Goal: Task Accomplishment & Management: Complete application form

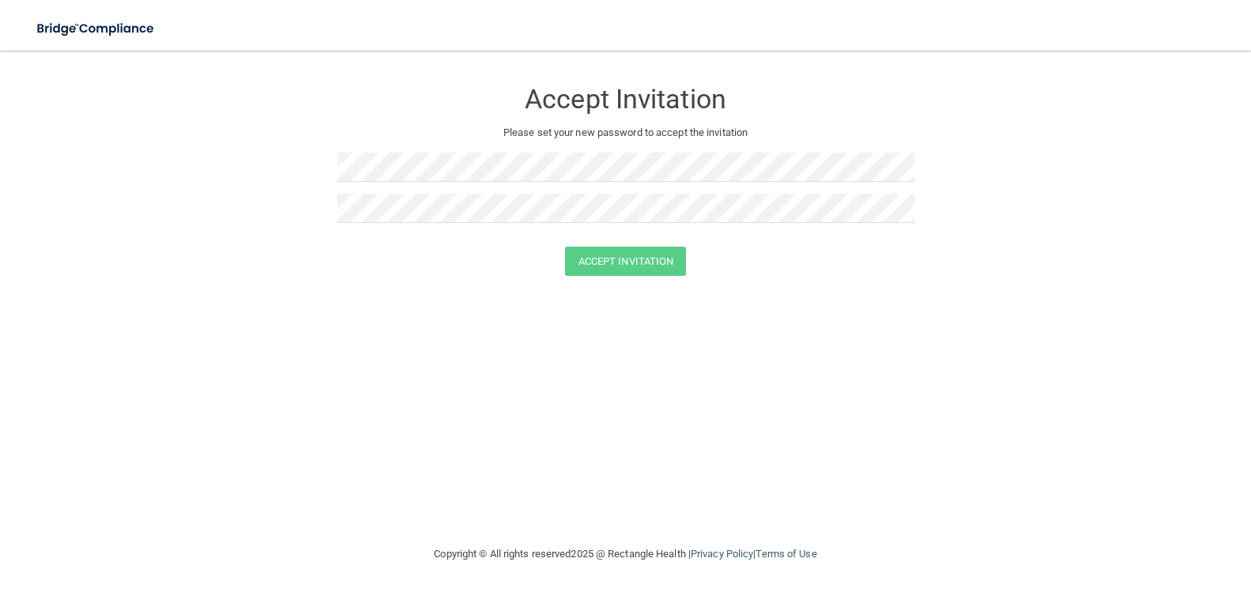
click at [481, 187] on div at bounding box center [625, 172] width 577 height 41
click at [653, 258] on button "Accept Invitation" at bounding box center [626, 260] width 122 height 29
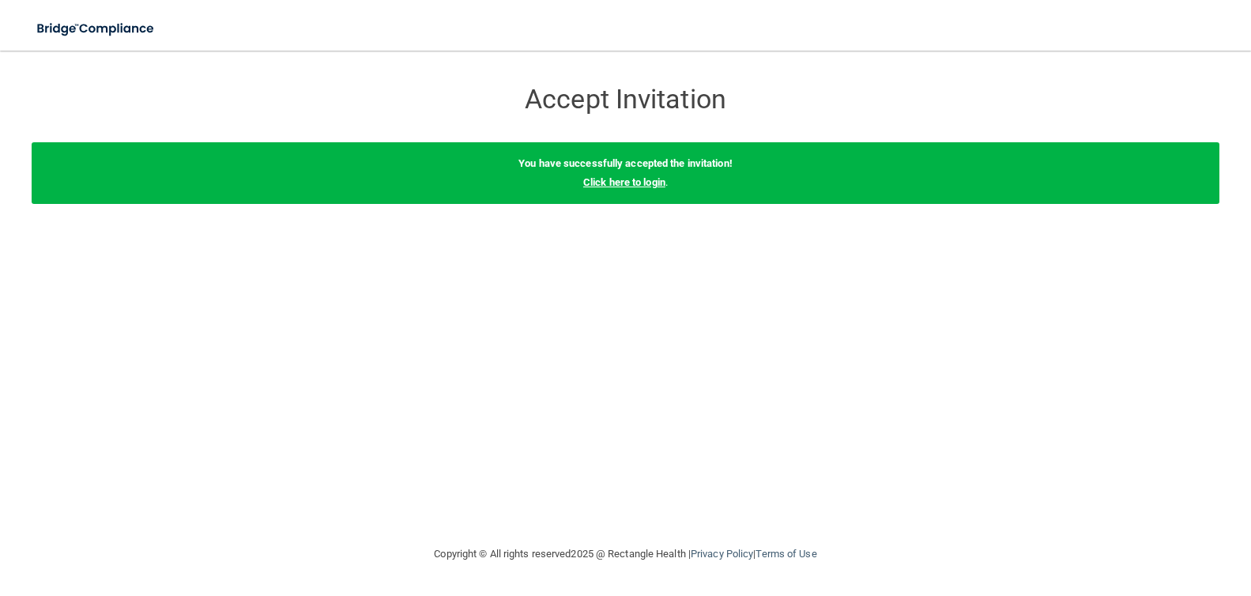
click at [633, 180] on link "Click here to login" at bounding box center [624, 182] width 82 height 12
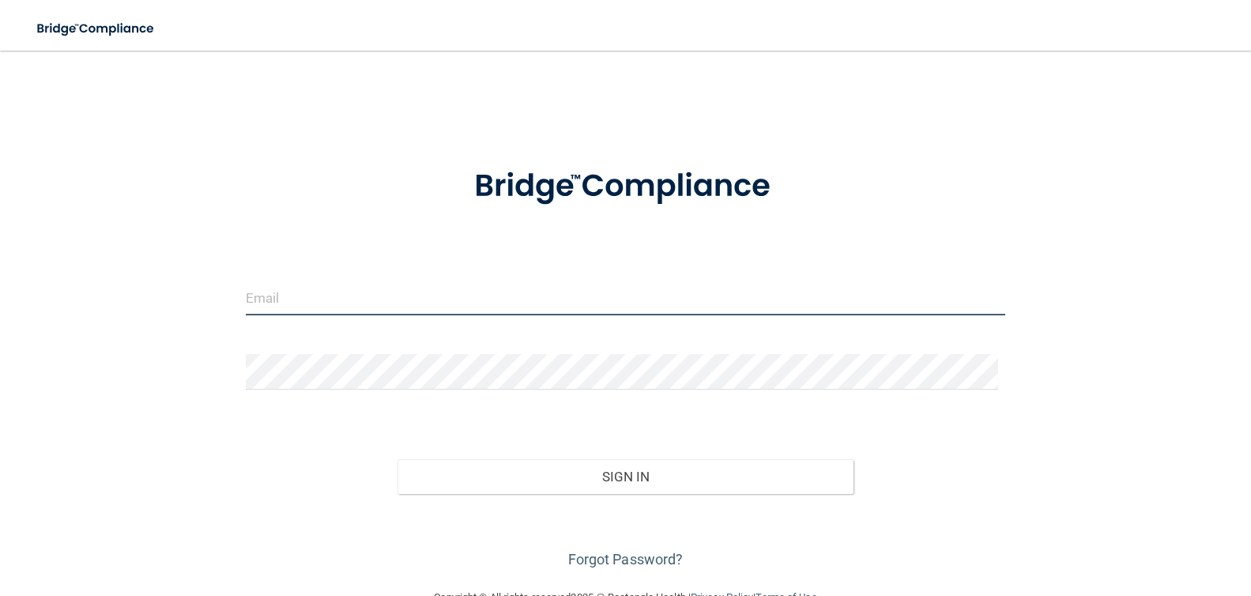
type input "Justin@centralvalleyoms.com"
click at [416, 304] on input "Justin@centralvalleyoms.com" at bounding box center [626, 298] width 760 height 36
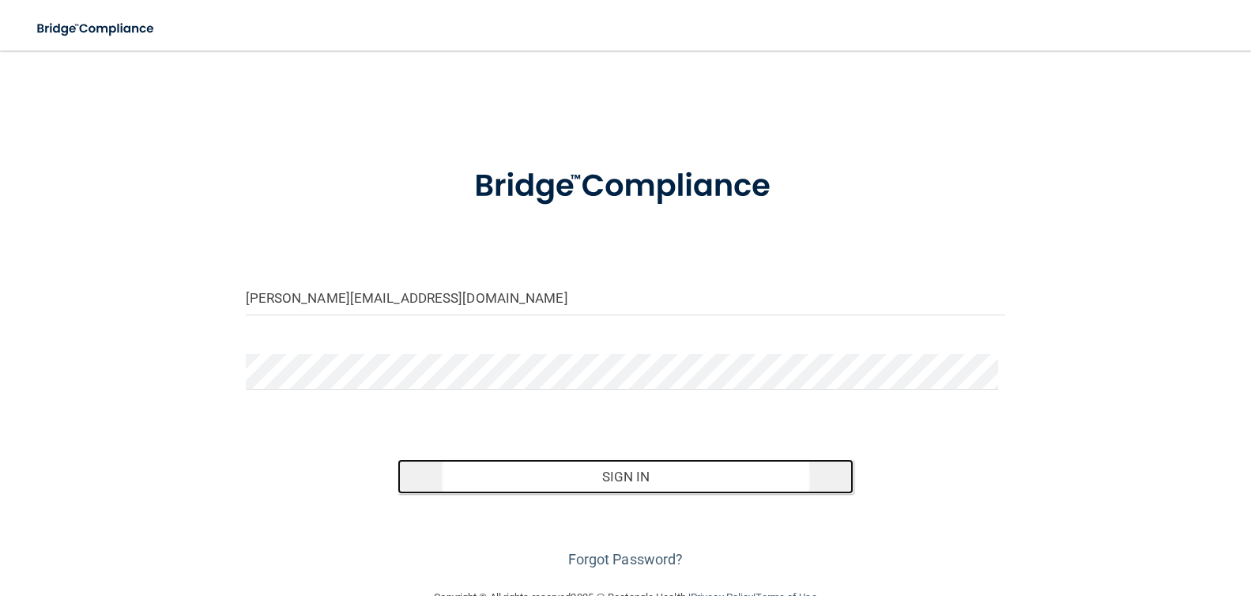
click at [632, 477] on button "Sign In" at bounding box center [625, 476] width 456 height 35
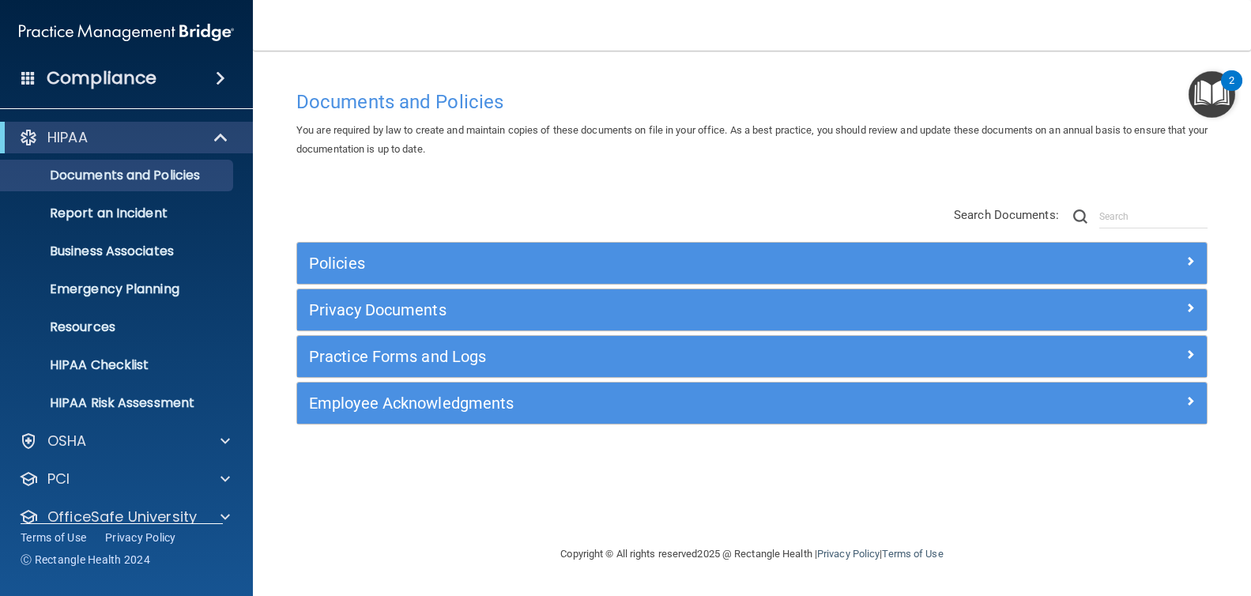
click at [1209, 96] on img "Open Resource Center, 2 new notifications" at bounding box center [1211, 94] width 47 height 47
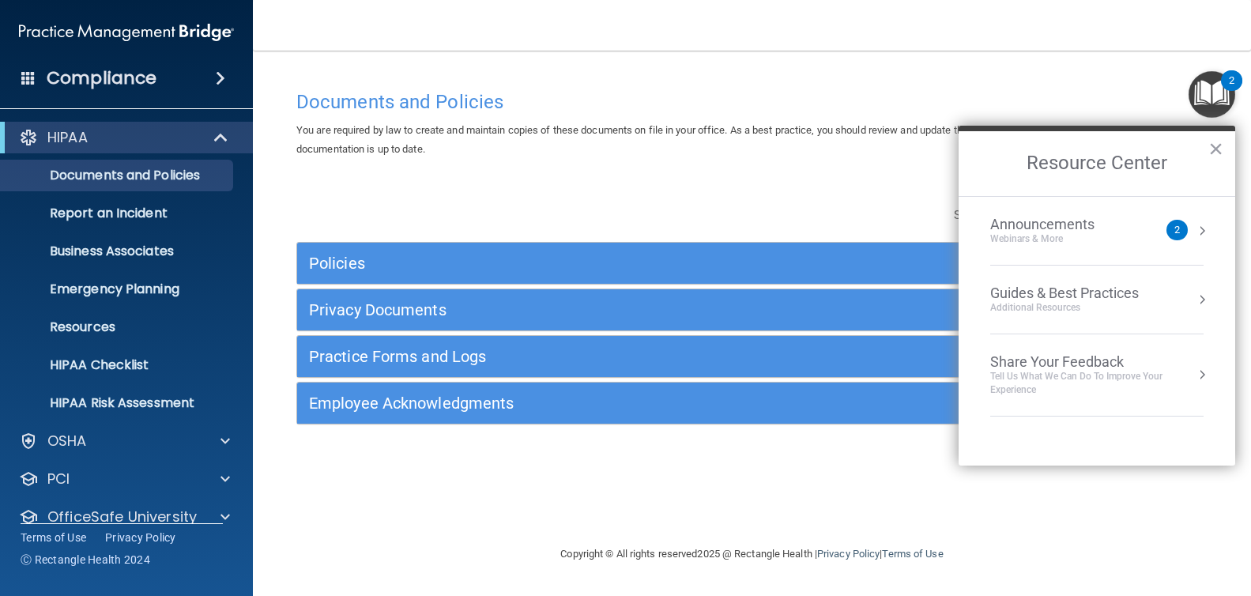
click at [1186, 239] on div "Announcements Webinars & More 2" at bounding box center [1096, 231] width 213 height 30
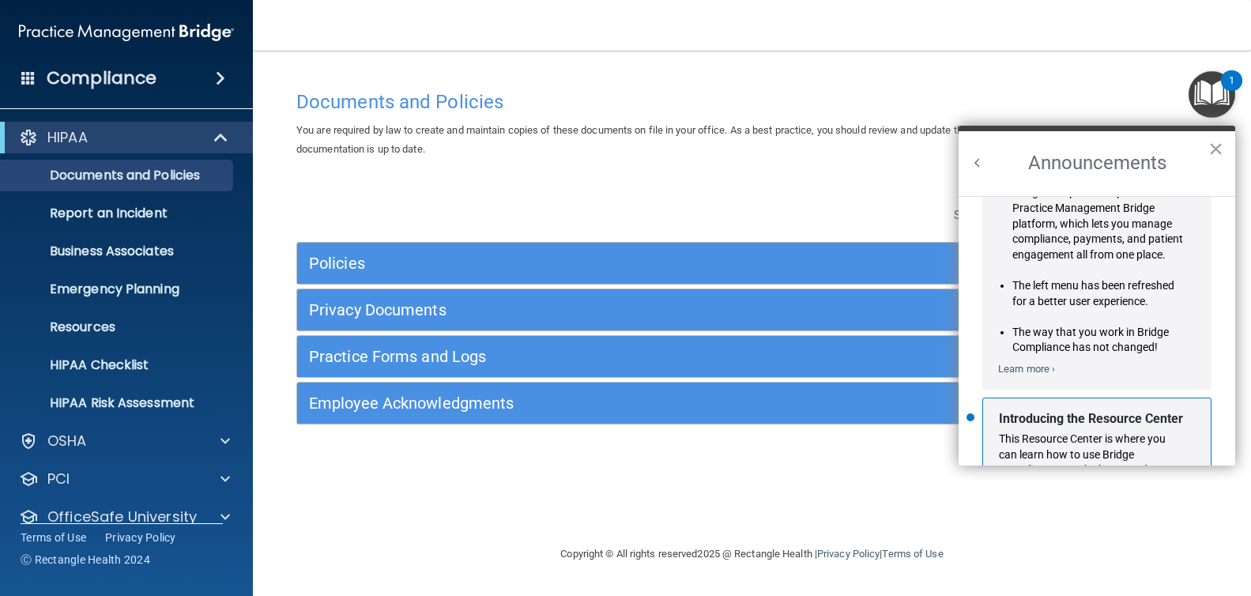
scroll to position [277, 0]
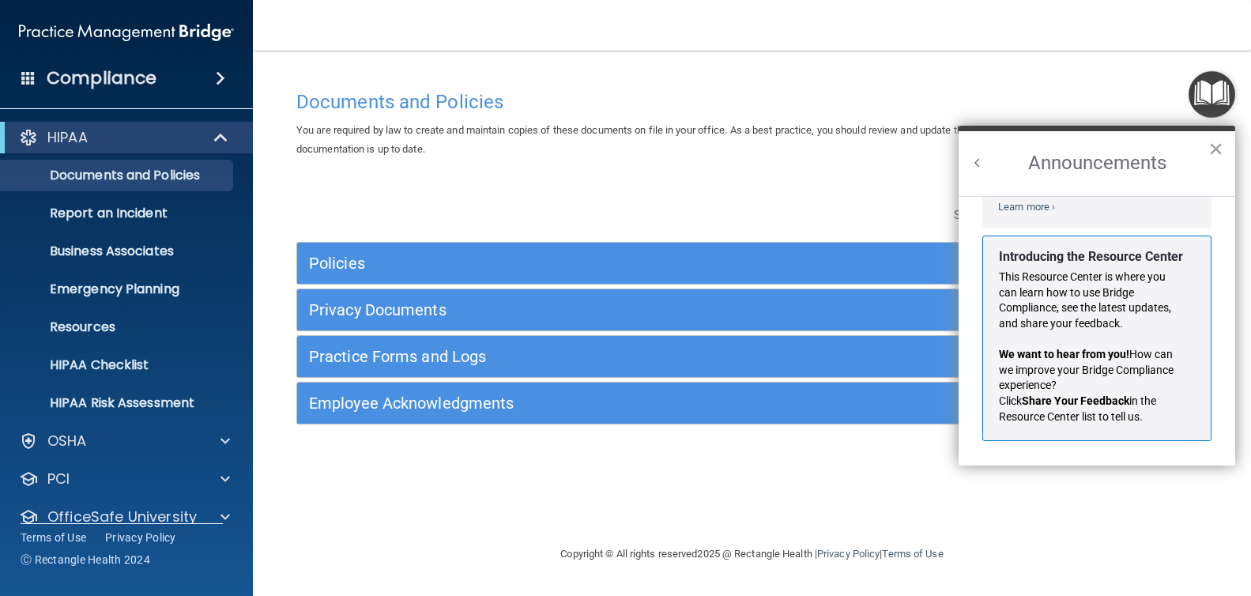
click at [1208, 151] on div "Announcements ×" at bounding box center [1096, 161] width 277 height 70
click at [1210, 149] on button "×" at bounding box center [1215, 148] width 15 height 25
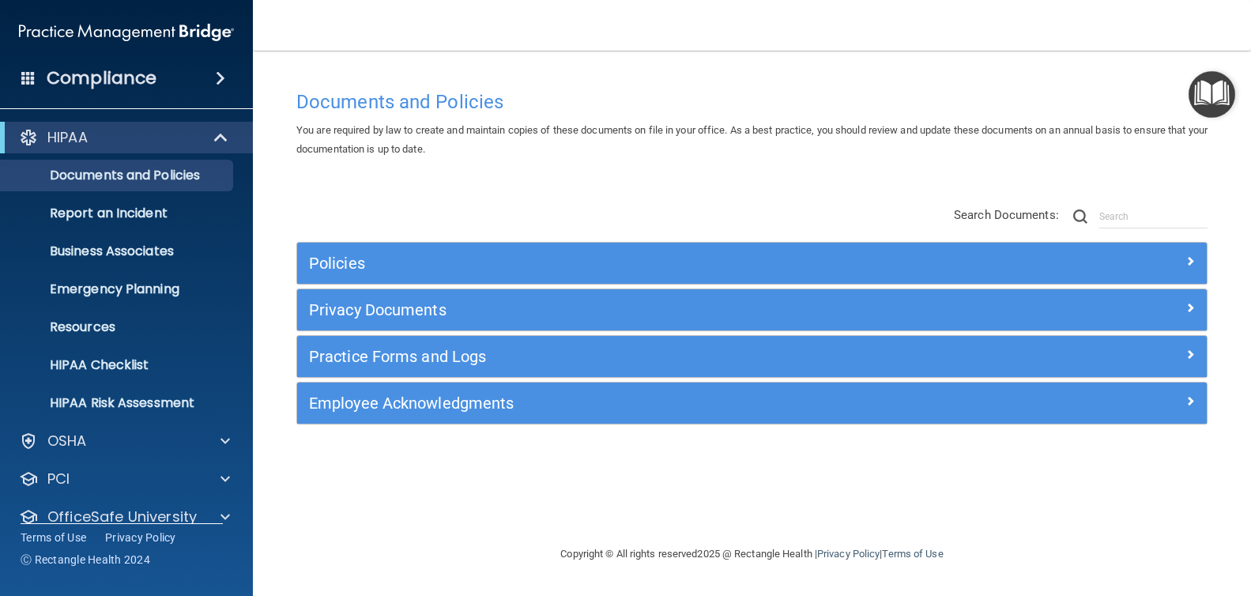
click at [633, 155] on div "You are required by law to create and maintain copies of these documents on fil…" at bounding box center [751, 140] width 935 height 38
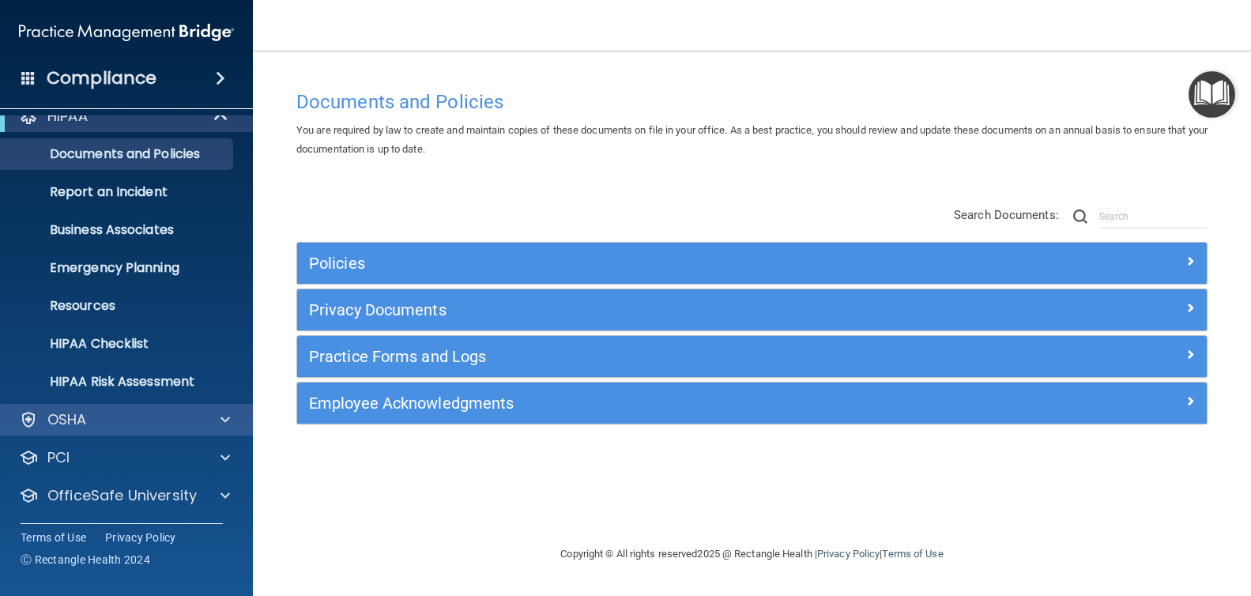
scroll to position [0, 0]
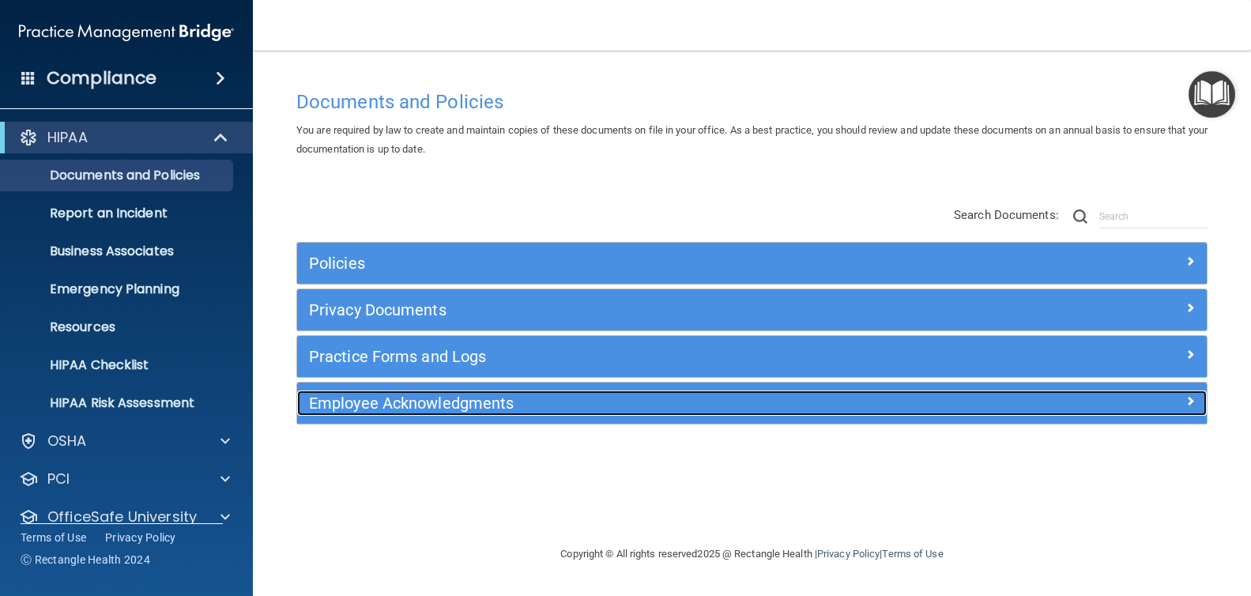
click at [441, 402] on h5 "Employee Acknowledgments" at bounding box center [638, 402] width 658 height 17
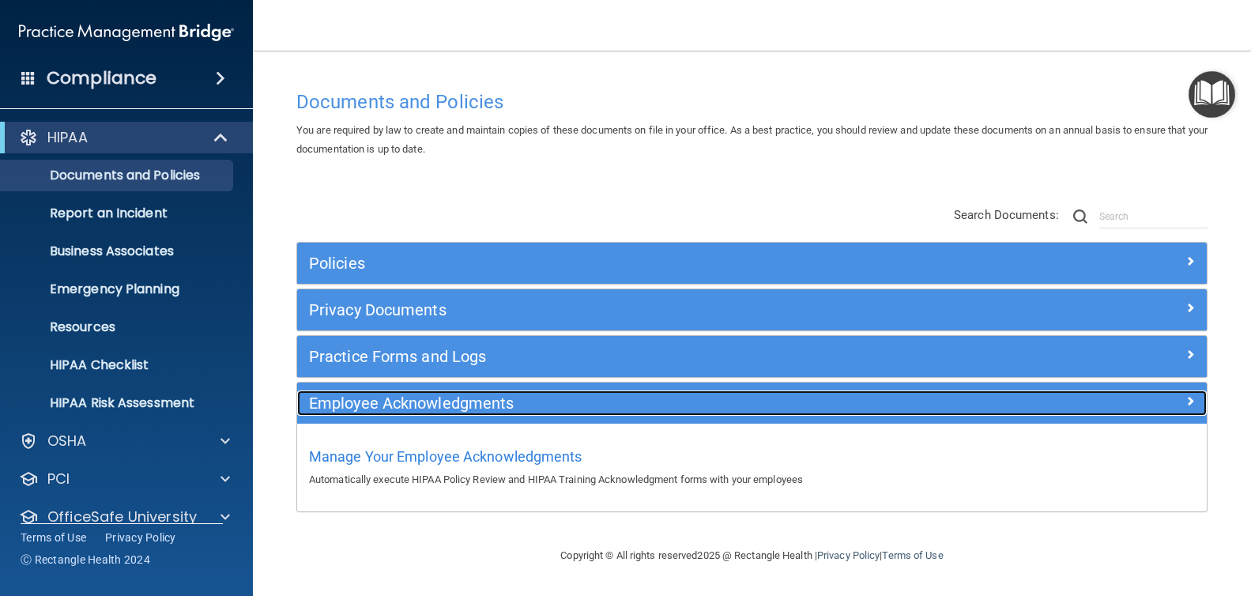
click at [498, 394] on h5 "Employee Acknowledgments" at bounding box center [638, 402] width 658 height 17
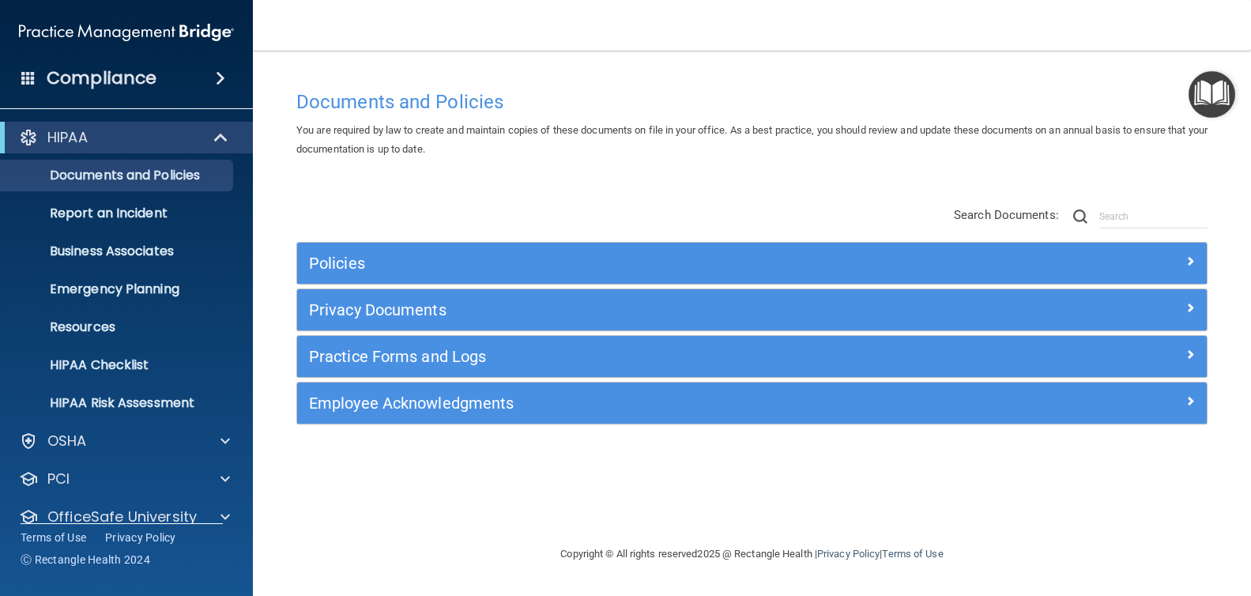
click at [232, 66] on div "Compliance" at bounding box center [126, 78] width 253 height 35
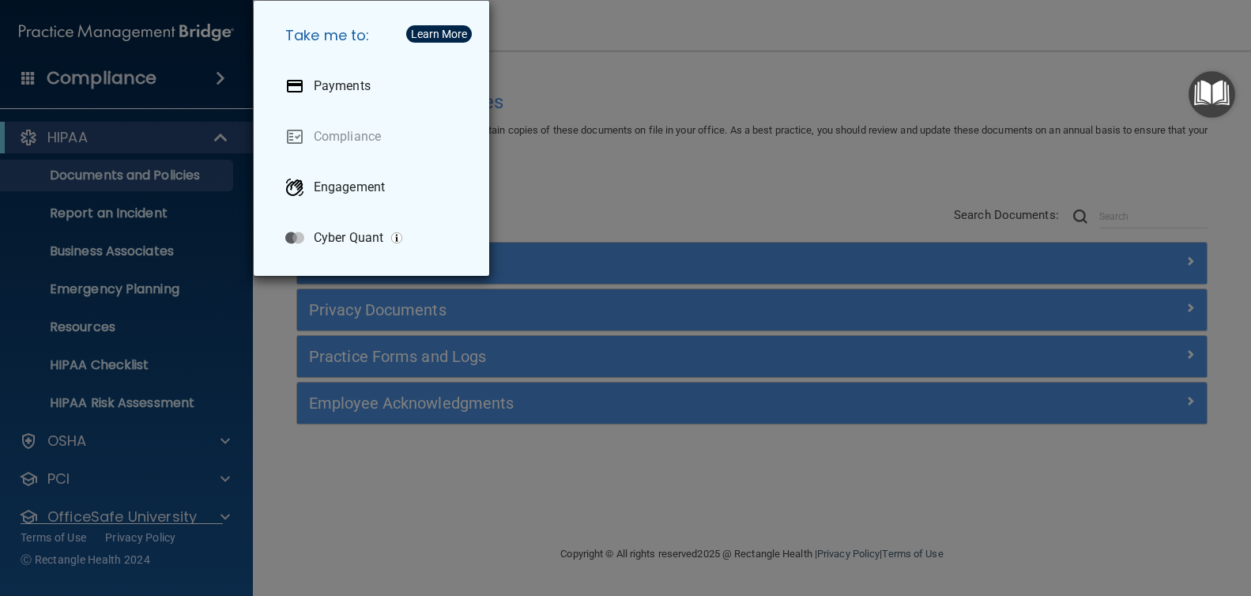
click at [521, 89] on div "Take me to: Payments Compliance Engagement Cyber Quant" at bounding box center [625, 298] width 1251 height 596
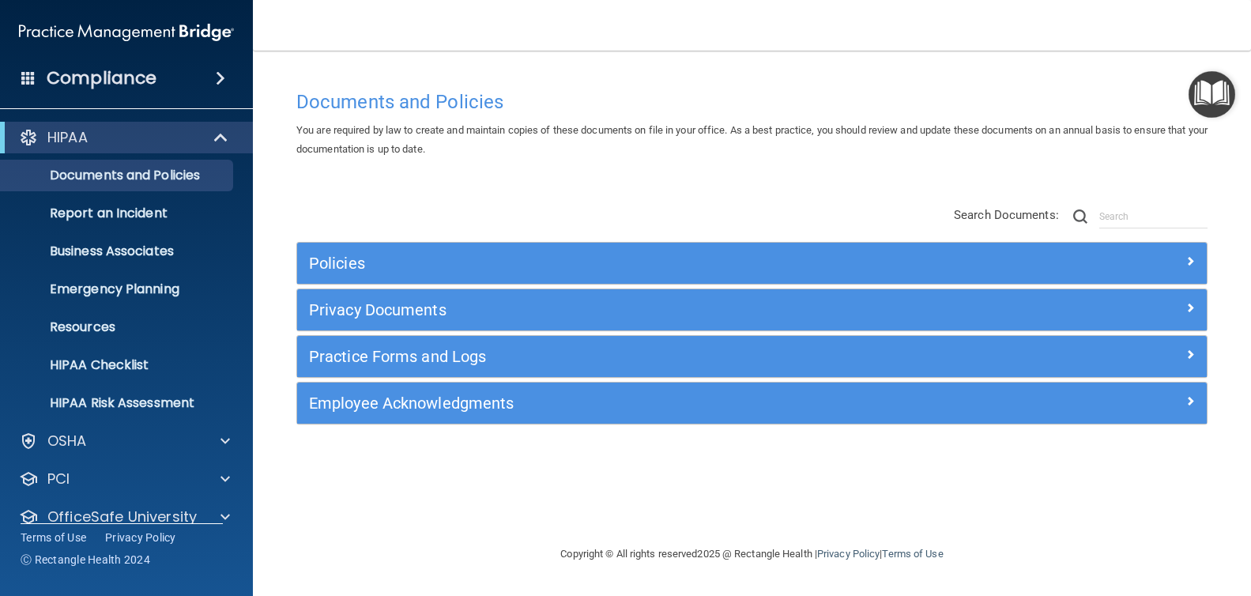
click at [135, 77] on h4 "Compliance" at bounding box center [102, 78] width 110 height 22
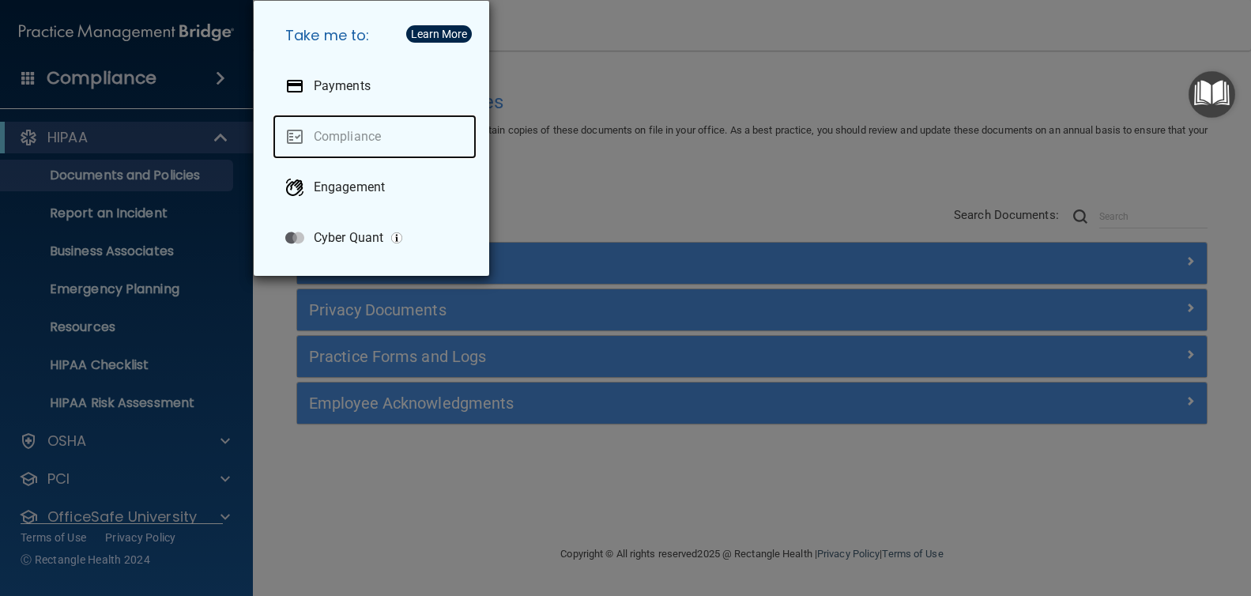
click at [359, 137] on link "Compliance" at bounding box center [375, 137] width 204 height 44
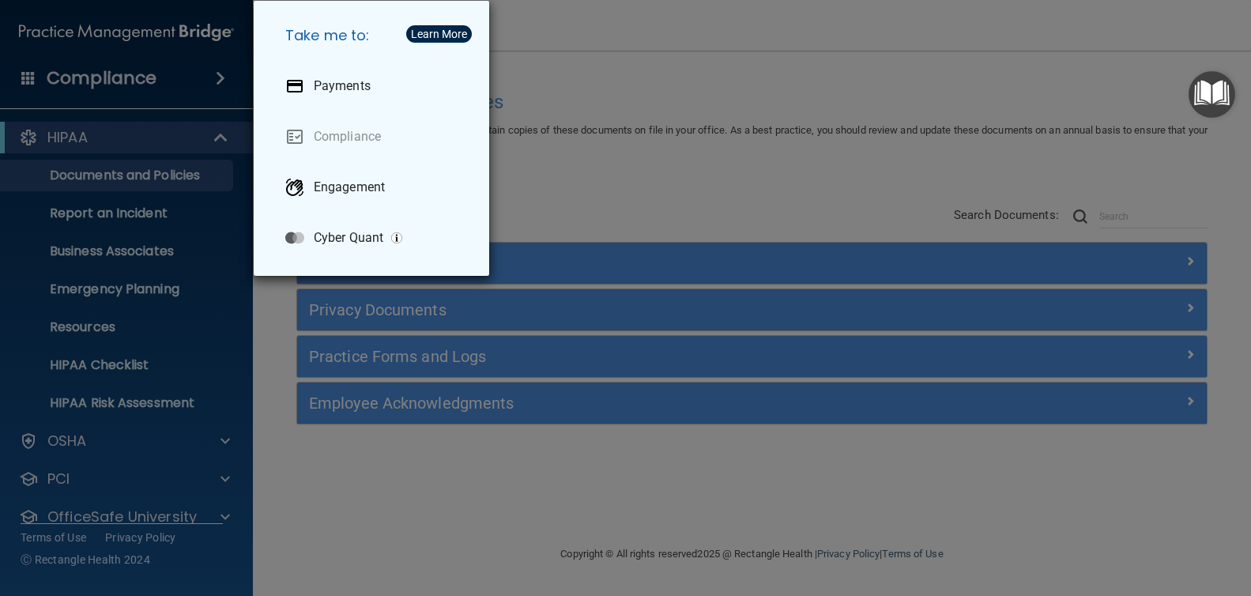
click at [132, 85] on div "Take me to: Payments Compliance Engagement Cyber Quant" at bounding box center [625, 298] width 1251 height 596
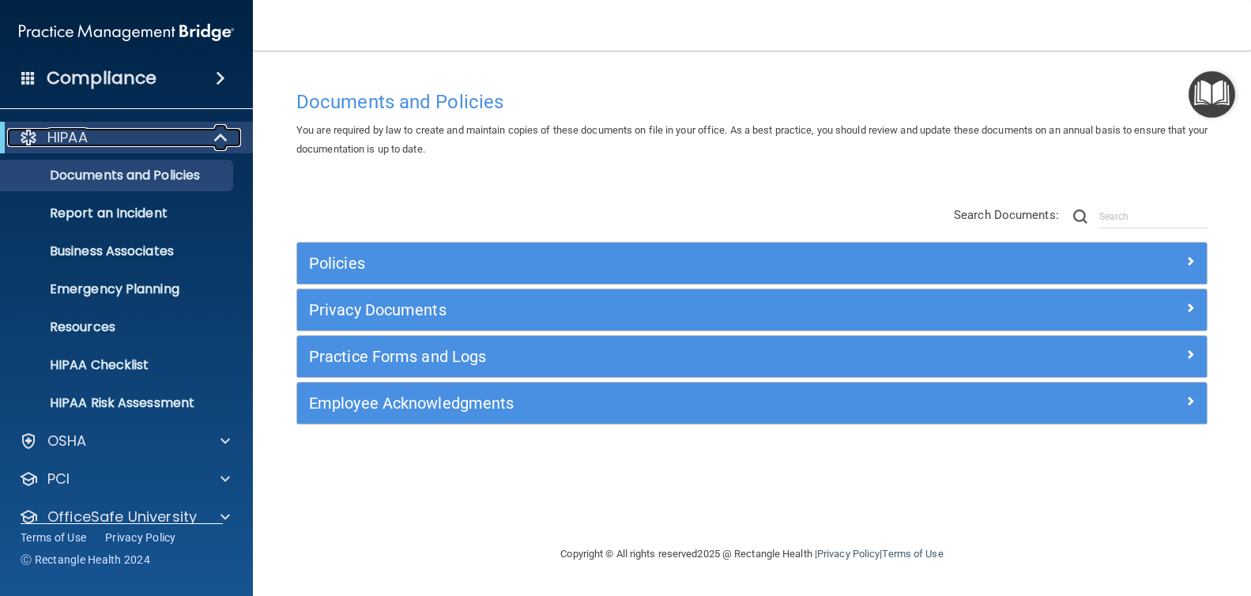
click at [223, 139] on span at bounding box center [222, 137] width 13 height 19
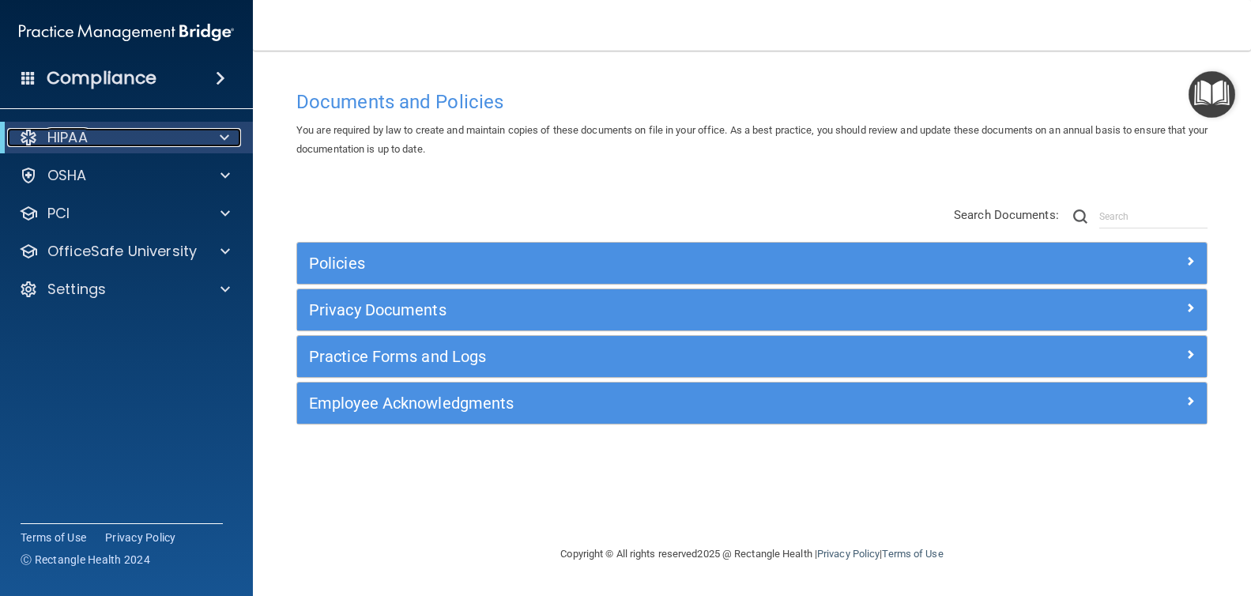
click at [222, 140] on span at bounding box center [224, 137] width 9 height 19
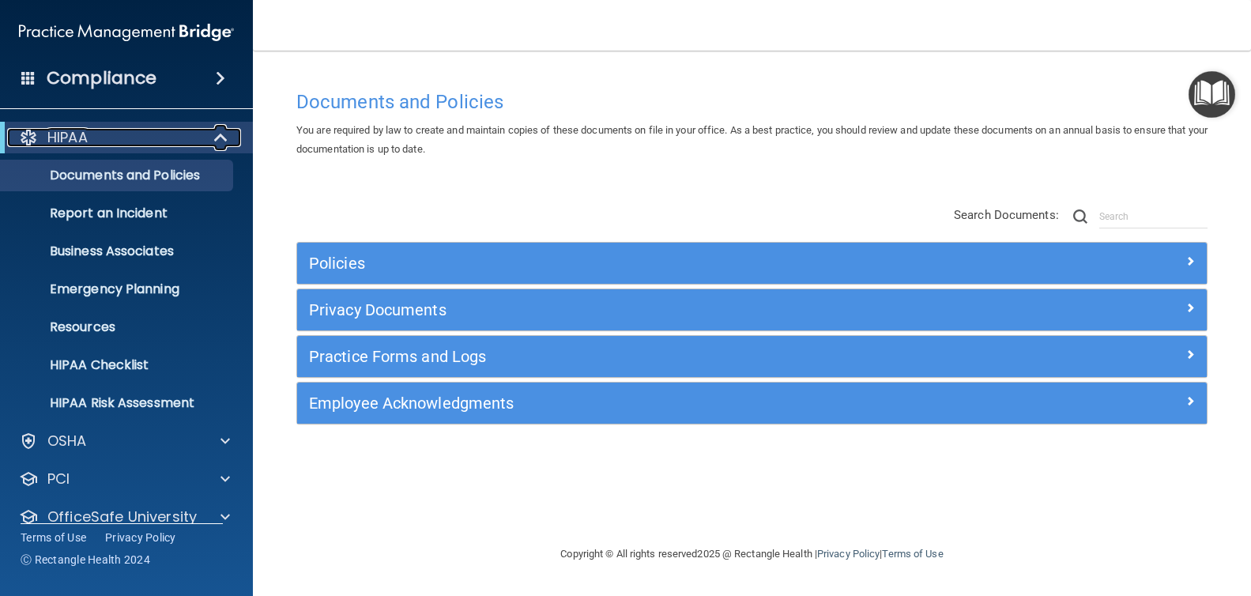
click at [225, 129] on span at bounding box center [222, 137] width 13 height 19
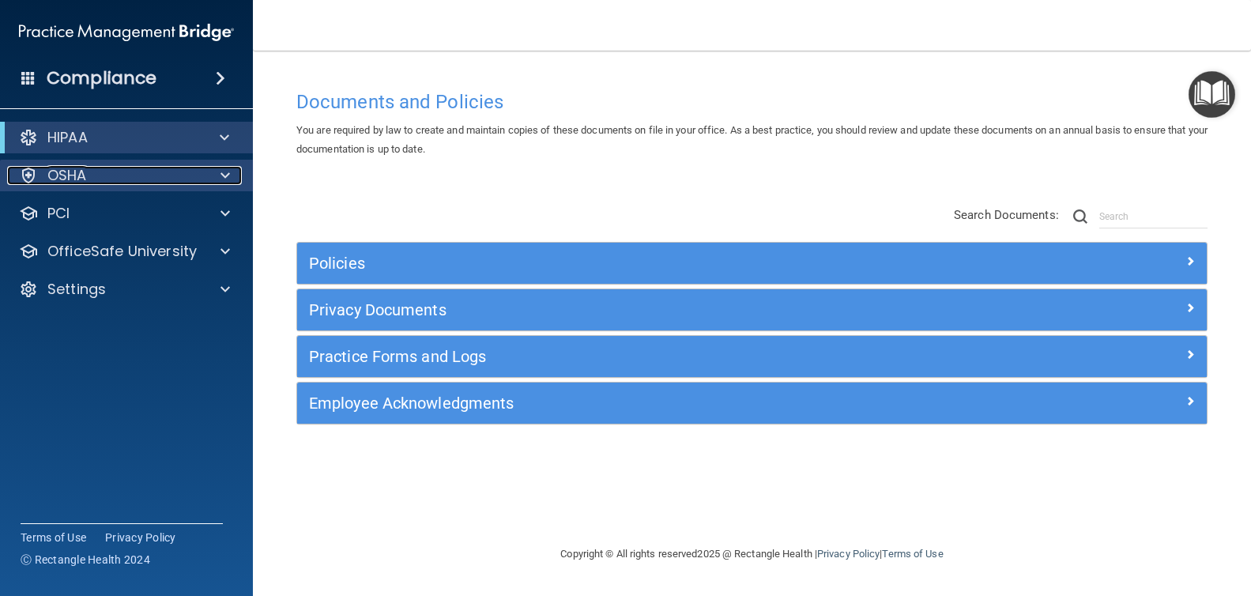
click at [176, 179] on div "OSHA" at bounding box center [105, 175] width 196 height 19
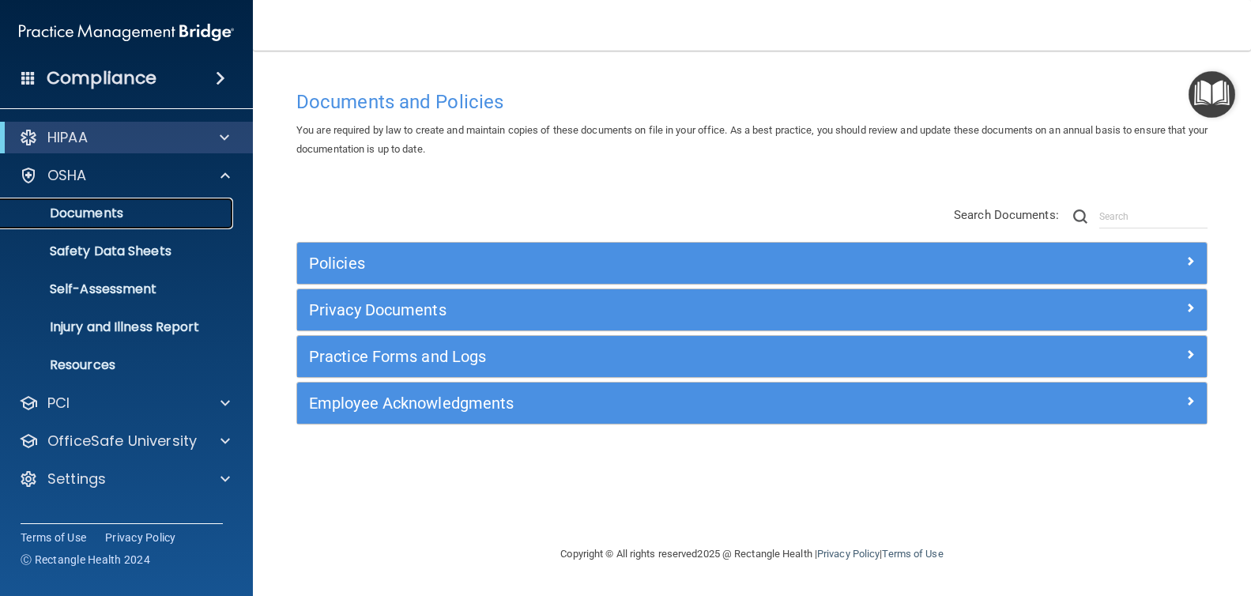
click at [127, 217] on p "Documents" at bounding box center [118, 213] width 216 height 16
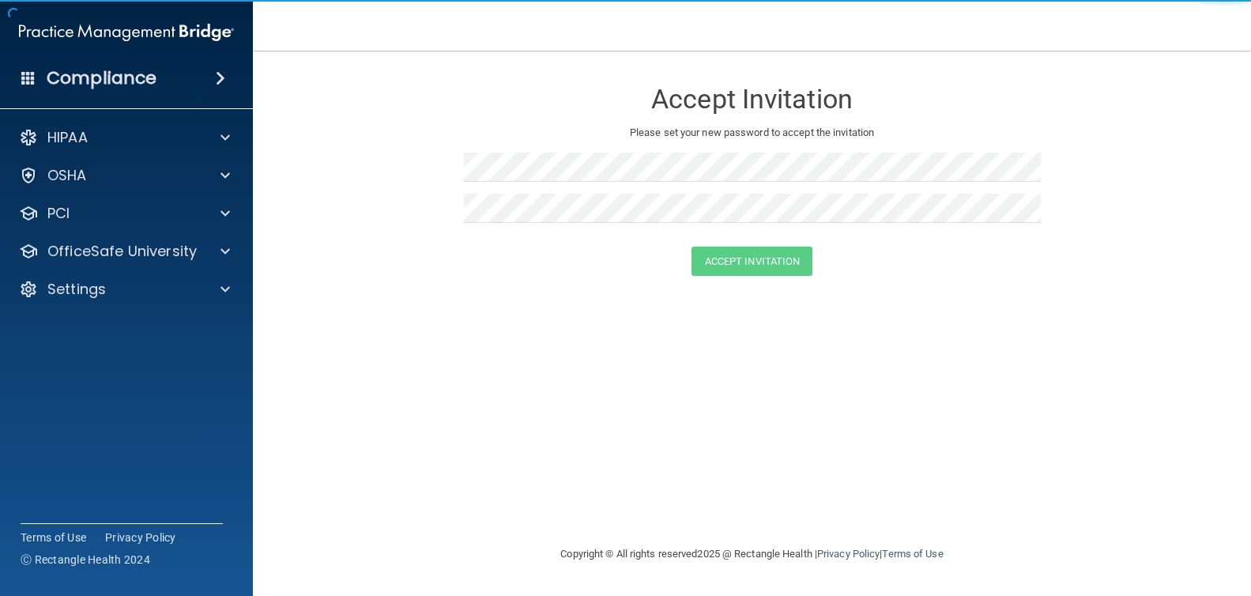
click at [458, 364] on div "Accept Invitation Please set your new password to accept the invitation Accept …" at bounding box center [751, 297] width 935 height 462
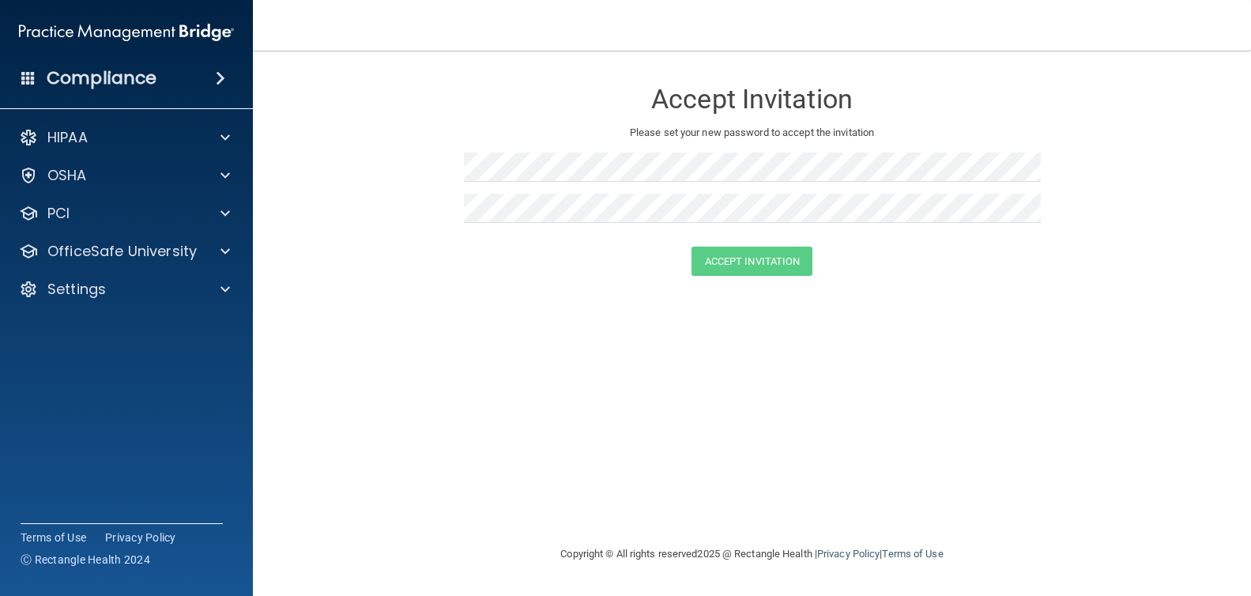
click at [93, 25] on img at bounding box center [126, 33] width 215 height 32
click at [27, 73] on span at bounding box center [28, 77] width 14 height 14
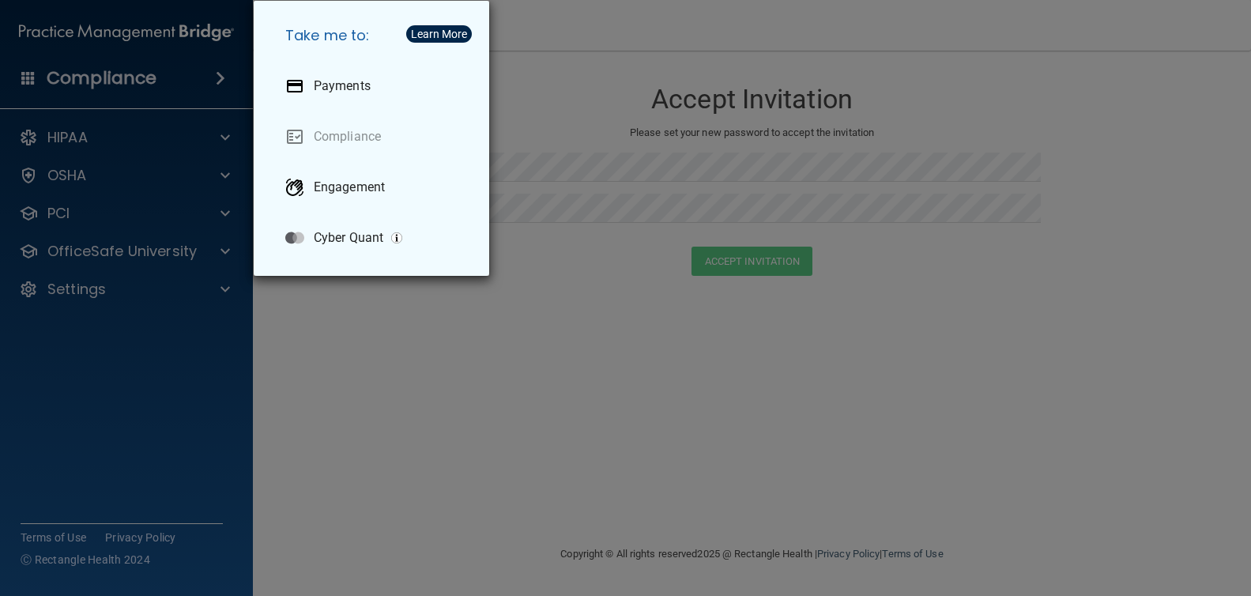
drag, startPoint x: 562, startPoint y: 76, endPoint x: 574, endPoint y: 79, distance: 11.5
click at [564, 76] on div "Take me to: Payments Compliance Engagement Cyber Quant" at bounding box center [625, 298] width 1251 height 596
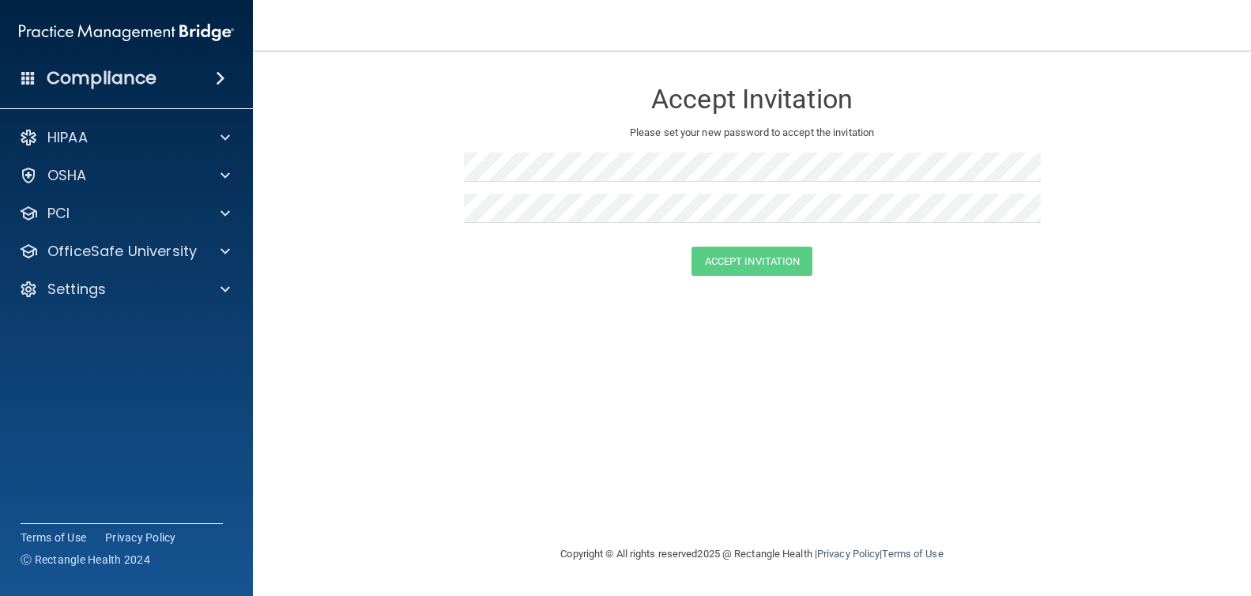
click at [374, 404] on div "Accept Invitation Please set your new password to accept the invitation Accept …" at bounding box center [751, 297] width 935 height 462
click at [200, 35] on img at bounding box center [126, 33] width 215 height 32
click at [250, 72] on div "Compliance" at bounding box center [126, 78] width 253 height 35
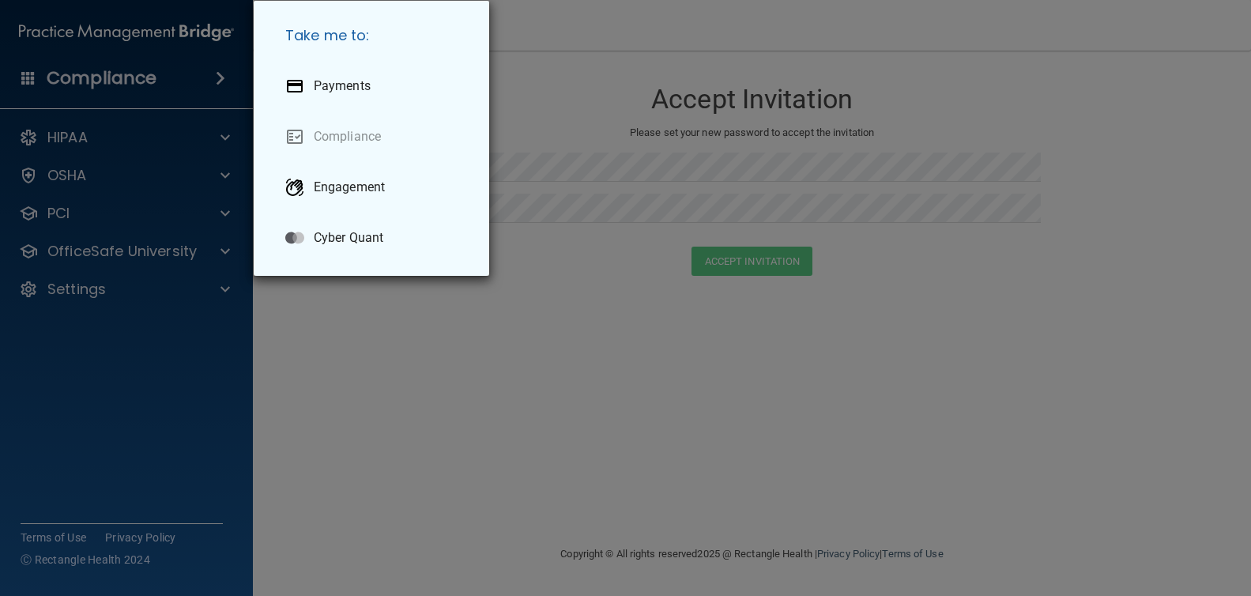
click at [215, 69] on div "Take me to: Payments Compliance Engagement Cyber Quant" at bounding box center [625, 298] width 1251 height 596
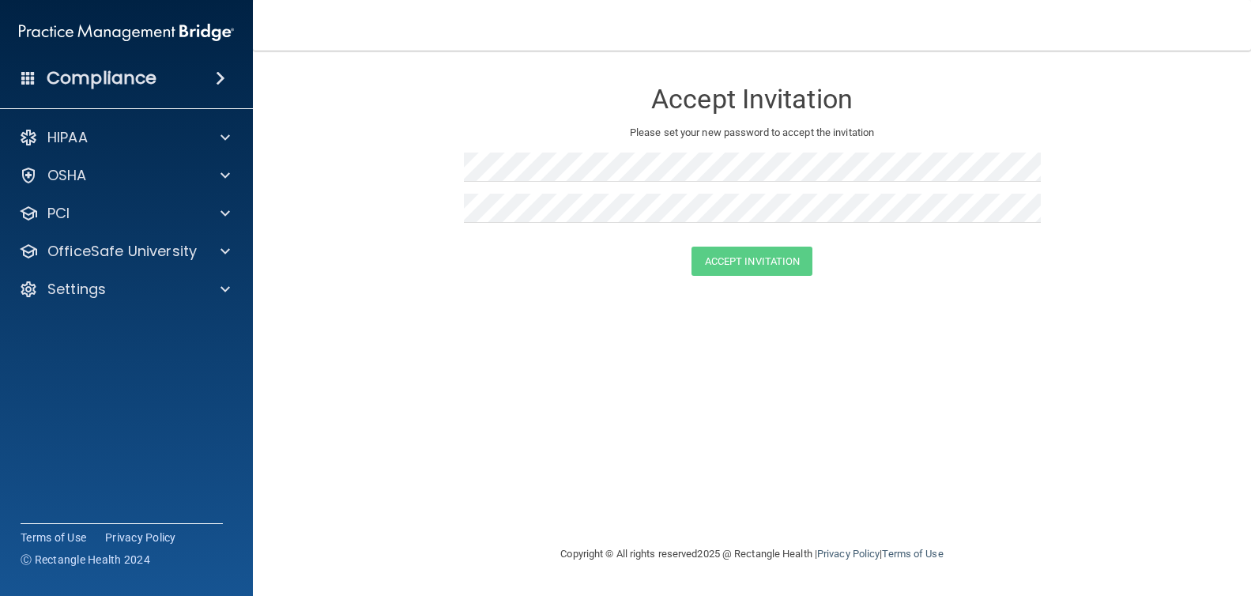
click at [216, 76] on span at bounding box center [220, 78] width 9 height 19
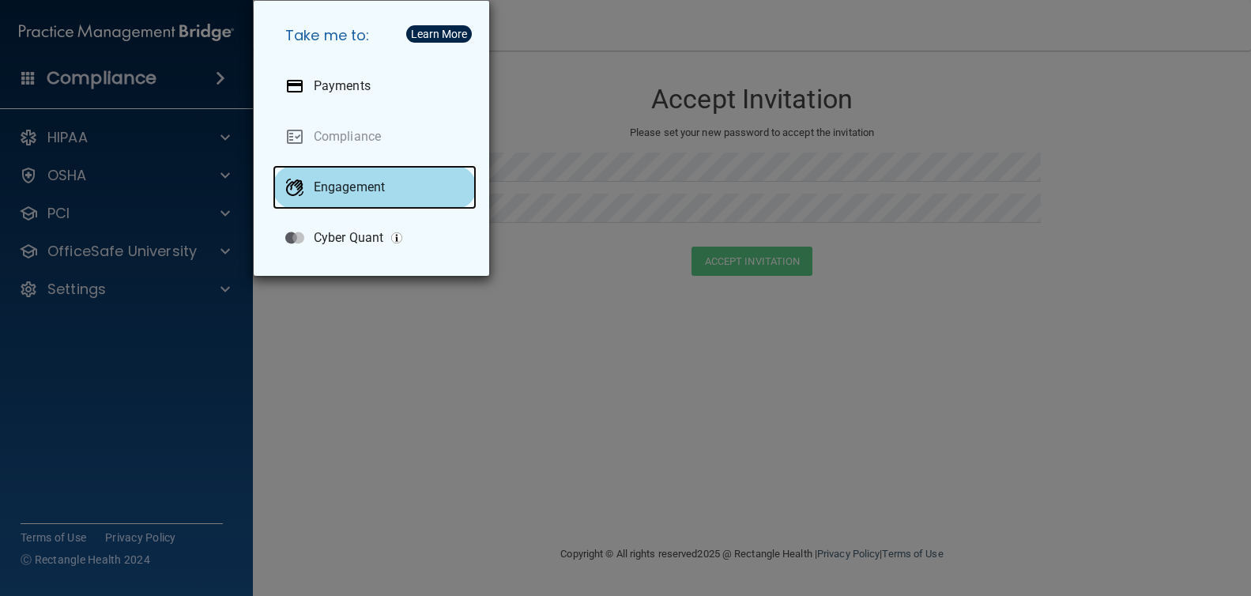
click at [347, 183] on p "Engagement" at bounding box center [349, 187] width 71 height 16
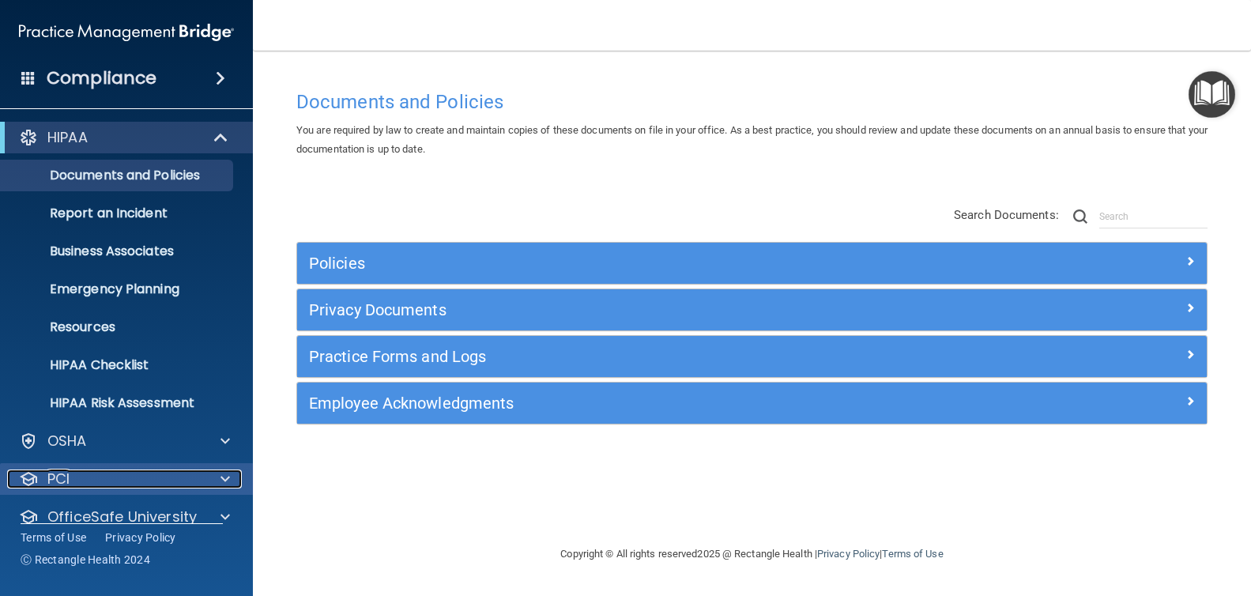
click at [138, 470] on div "PCI" at bounding box center [105, 478] width 196 height 19
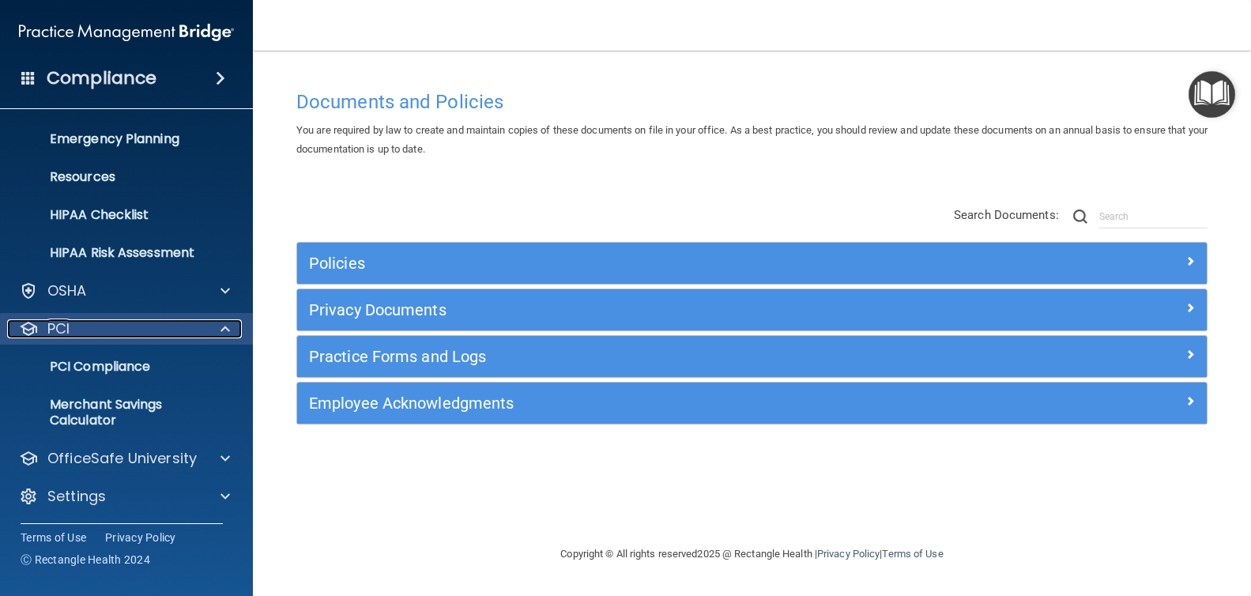
scroll to position [152, 0]
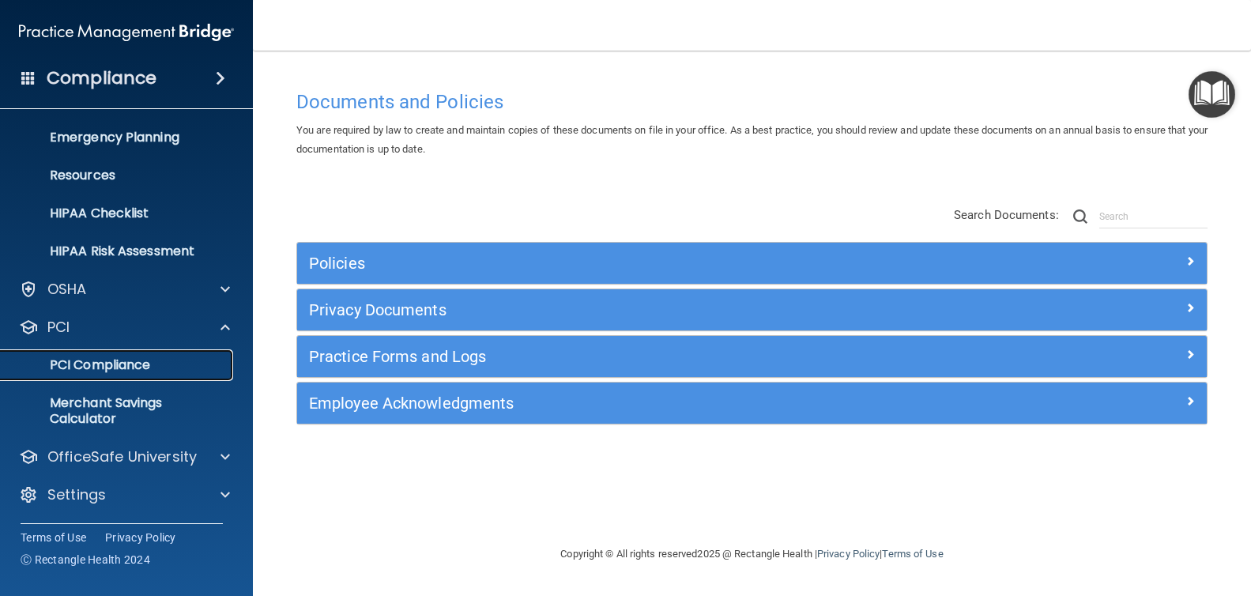
click at [97, 375] on link "PCI Compliance" at bounding box center [108, 365] width 249 height 32
